Goal: Transaction & Acquisition: Purchase product/service

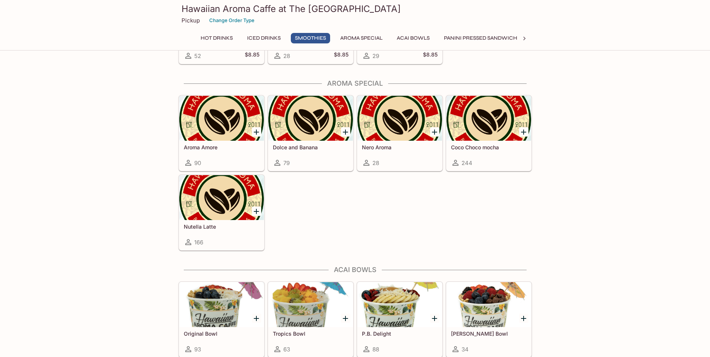
scroll to position [823, 0]
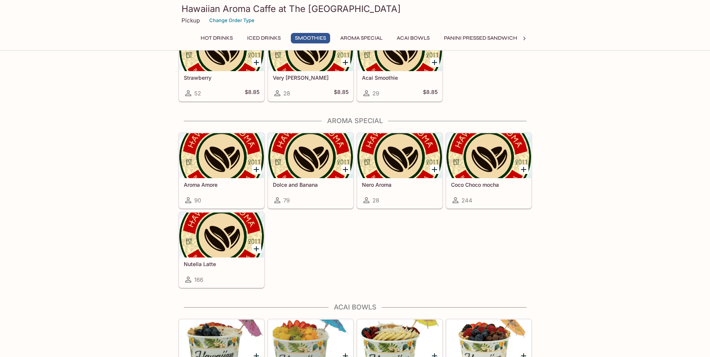
click at [523, 38] on icon at bounding box center [524, 38] width 7 height 7
click at [401, 36] on button "Acai Bowls" at bounding box center [402, 38] width 41 height 10
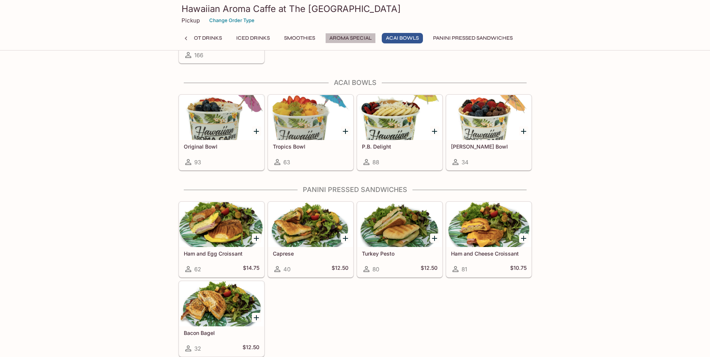
click at [341, 36] on button "Aroma Special" at bounding box center [350, 38] width 51 height 10
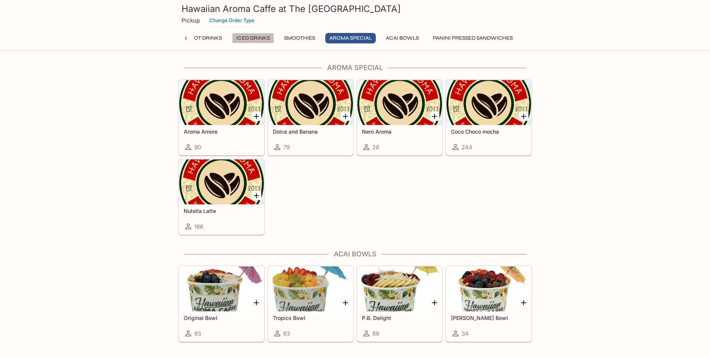
click at [244, 37] on button "Iced Drinks" at bounding box center [253, 38] width 42 height 10
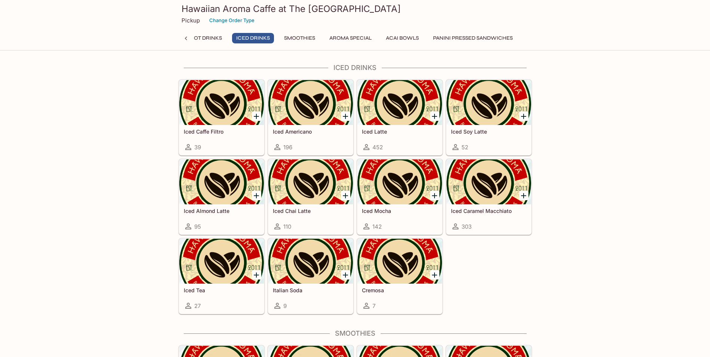
scroll to position [499, 0]
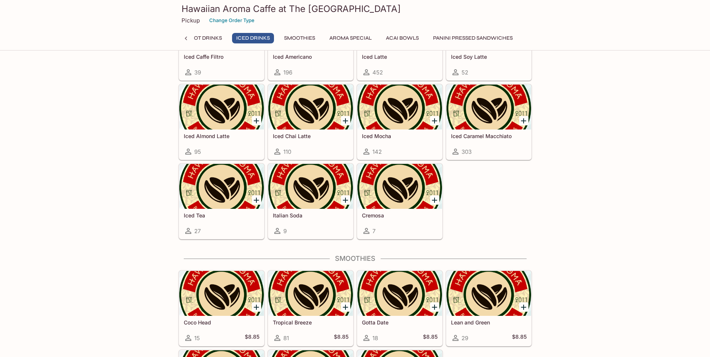
click at [397, 187] on div at bounding box center [399, 186] width 85 height 45
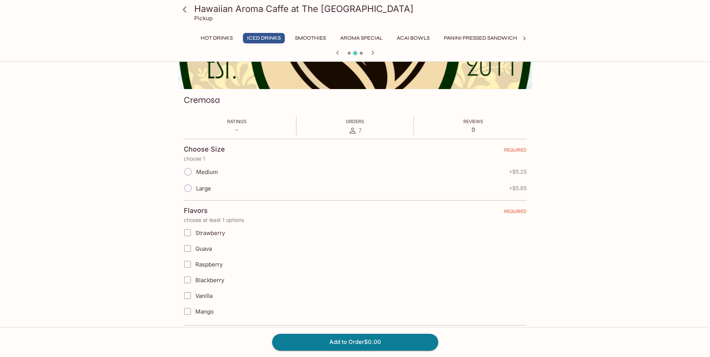
scroll to position [112, 0]
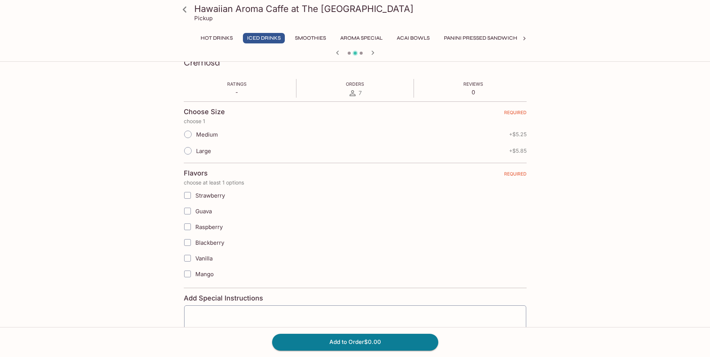
click at [201, 150] on span "Large" at bounding box center [203, 150] width 15 height 7
click at [196, 150] on input "Large" at bounding box center [188, 151] width 16 height 16
radio input "true"
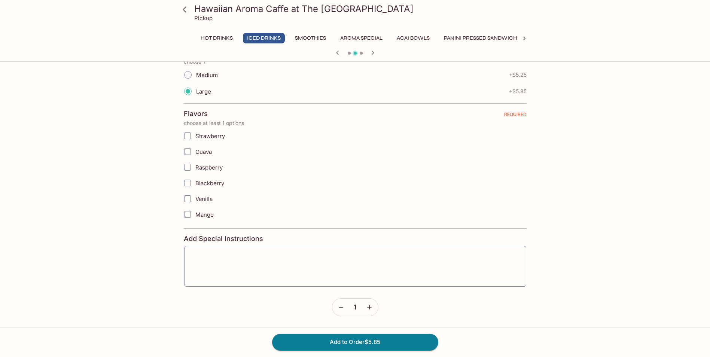
click at [186, 151] on input "Guava" at bounding box center [187, 151] width 15 height 15
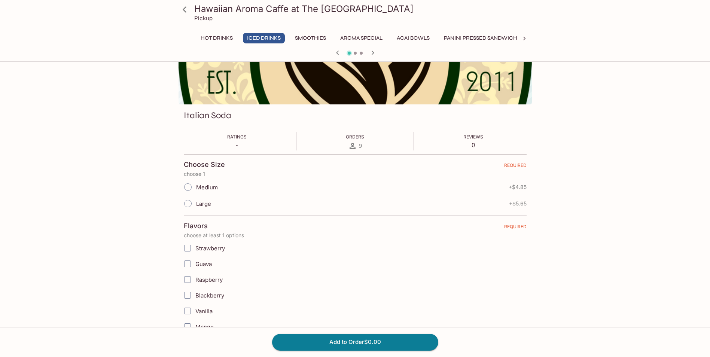
click at [186, 204] on input "Large" at bounding box center [188, 204] width 16 height 16
radio input "true"
click at [191, 266] on input "Guava" at bounding box center [187, 263] width 15 height 15
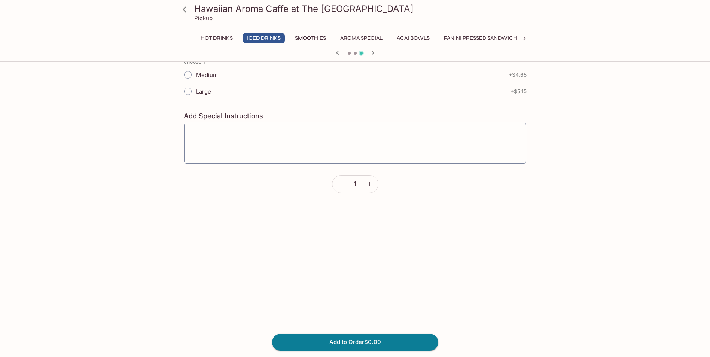
scroll to position [22, 0]
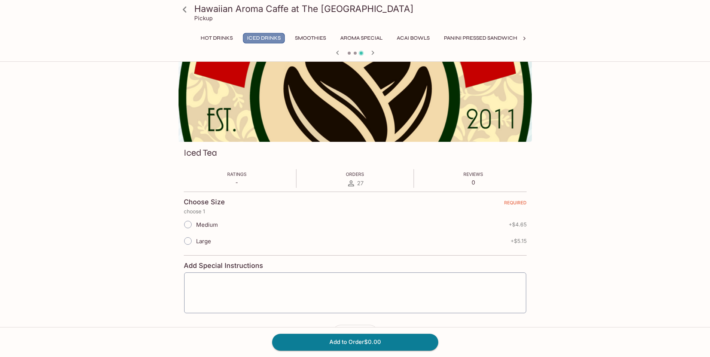
click at [264, 39] on button "Iced Drinks" at bounding box center [264, 38] width 42 height 10
